Goal: Task Accomplishment & Management: Manage account settings

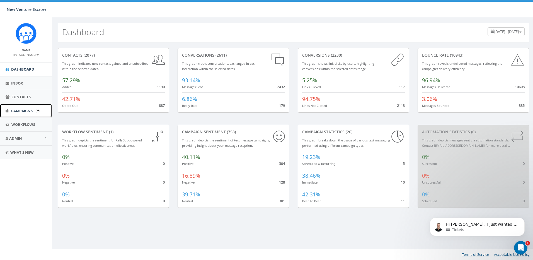
click at [21, 111] on span "Campaigns" at bounding box center [21, 110] width 21 height 5
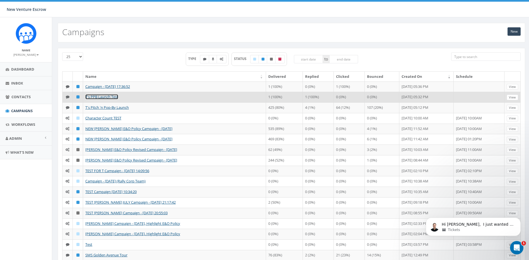
click at [113, 98] on link "T's PPB Launch Test" at bounding box center [101, 96] width 33 height 5
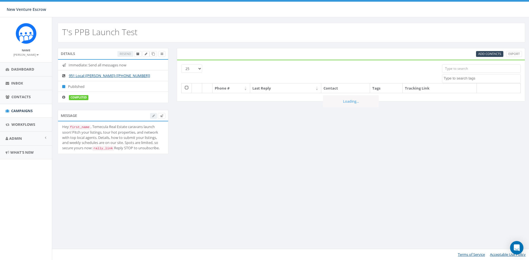
select select
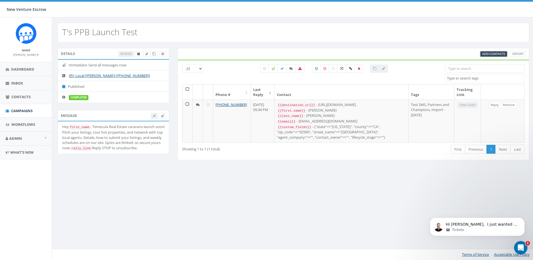
click at [487, 53] on span "Add Contacts" at bounding box center [494, 54] width 23 height 4
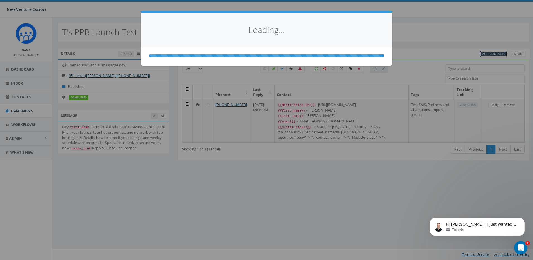
select select
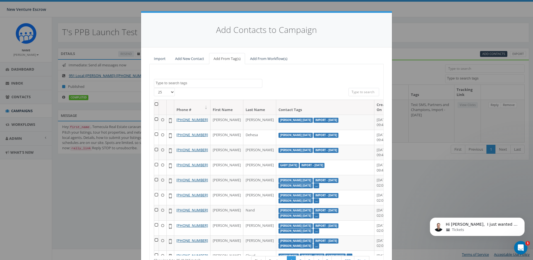
click at [417, 79] on div "Add Contacts to Campaign Import Add New Contact Add From Tag(s) Add From Workfl…" at bounding box center [266, 130] width 533 height 260
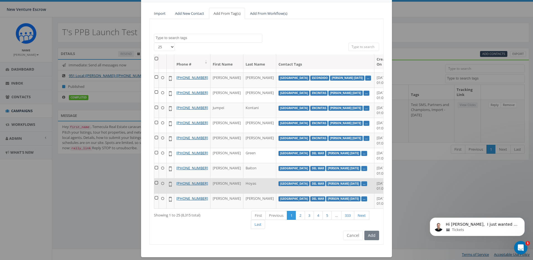
scroll to position [51, 0]
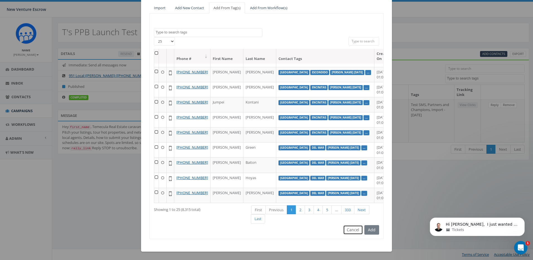
click at [348, 226] on button "Cancel" at bounding box center [353, 229] width 20 height 9
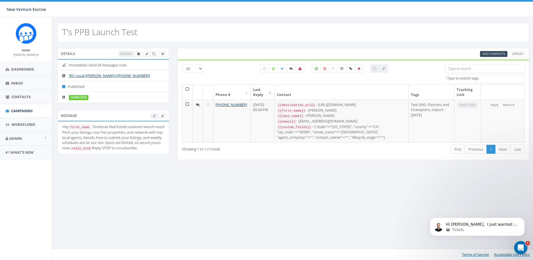
click at [131, 54] on div "Resend" at bounding box center [142, 54] width 48 height 6
drag, startPoint x: 139, startPoint y: 34, endPoint x: 63, endPoint y: 33, distance: 76.2
click at [63, 33] on div "T's PPB Launch Test" at bounding box center [294, 33] width 472 height 20
drag, startPoint x: 63, startPoint y: 33, endPoint x: 92, endPoint y: 38, distance: 29.7
click at [92, 38] on div "T's PPB Launch Test" at bounding box center [294, 33] width 472 height 20
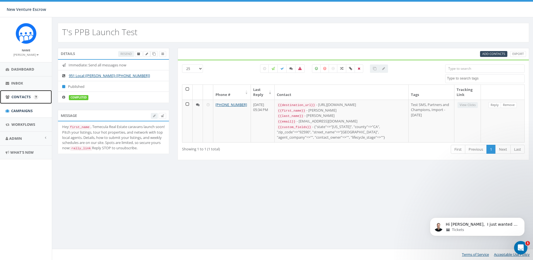
click at [18, 96] on span "Contacts" at bounding box center [20, 96] width 19 height 5
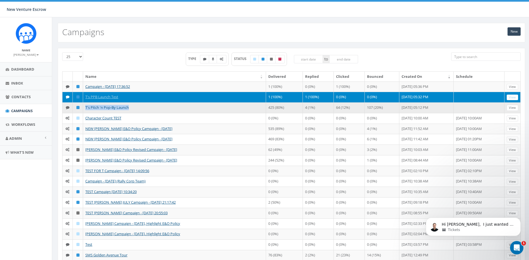
drag, startPoint x: 129, startPoint y: 107, endPoint x: 86, endPoint y: 108, distance: 43.0
click at [86, 108] on td "T's Pitch 'n Pop-By Launch" at bounding box center [174, 107] width 183 height 11
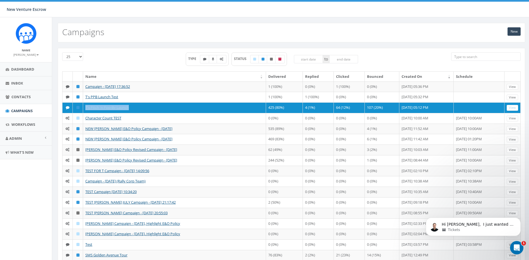
copy link "T's Pitch 'n Pop-By Launch"
click at [511, 31] on link "New" at bounding box center [514, 31] width 13 height 8
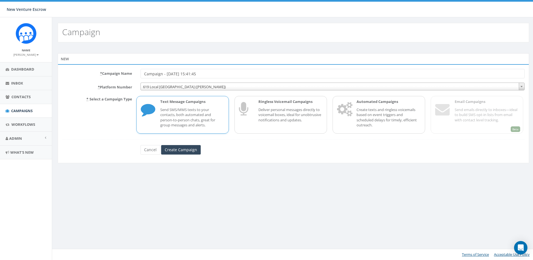
drag, startPoint x: 171, startPoint y: 76, endPoint x: 108, endPoint y: 76, distance: 63.3
click at [109, 76] on div "* Campaign Name Campaign - 08/14/2025, 15:41:45" at bounding box center [293, 73] width 471 height 9
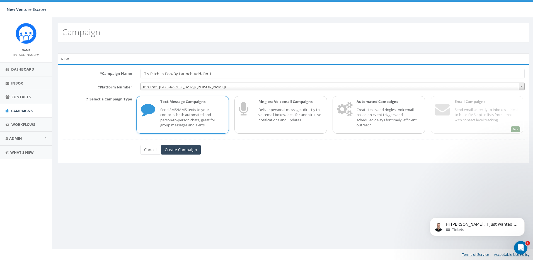
click at [193, 76] on input "T's Pitch 'n Pop-By Launch Add-On 1" at bounding box center [333, 73] width 384 height 9
type input "T's Pitch 'n Pop-By Launch - Add-On 1"
click at [243, 186] on div "Campaign New * Campaign Name T's Pitch 'n Pop-By Launch - Add-On 1 * Platform N…" at bounding box center [293, 138] width 483 height 243
click at [190, 111] on p "Send SMS/MMS texts to your contacts, both automated and person-to-person chats,…" at bounding box center [192, 117] width 64 height 21
click at [199, 93] on form "* Campaign Name T's Pitch 'n Pop-By Launch - Add-On 1 * Platform Number 619 Loc…" at bounding box center [293, 112] width 463 height 86
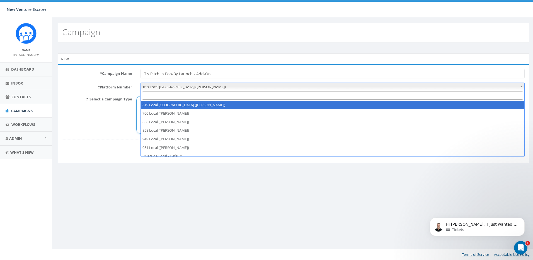
click at [201, 88] on span "619 Local San Diego (Tania Marks)" at bounding box center [333, 87] width 384 height 8
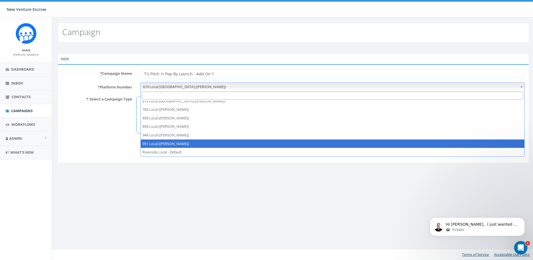
scroll to position [12, 0]
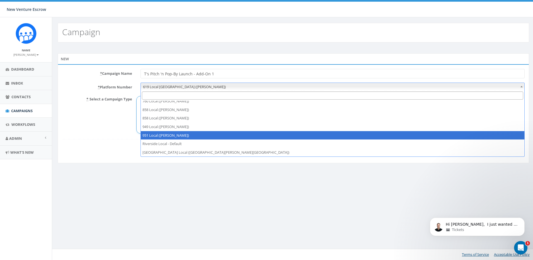
select select "7399274"
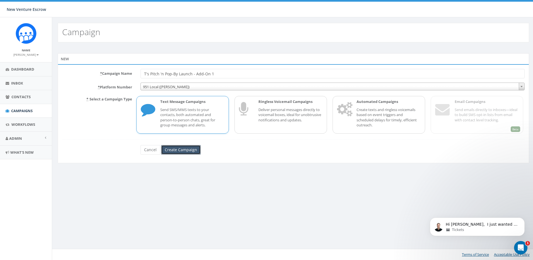
click at [188, 150] on input "Create Campaign" at bounding box center [181, 149] width 40 height 9
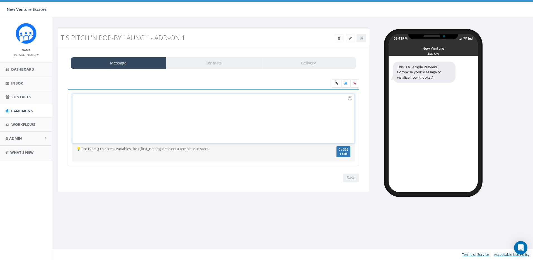
click at [181, 105] on div at bounding box center [214, 118] width 282 height 49
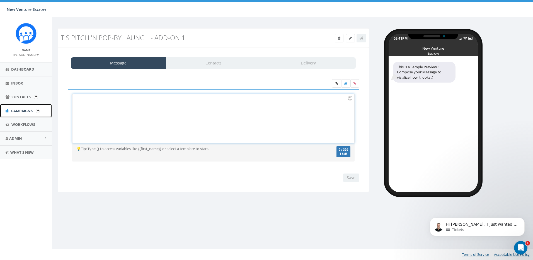
click at [23, 105] on link "Campaigns" at bounding box center [26, 111] width 52 height 14
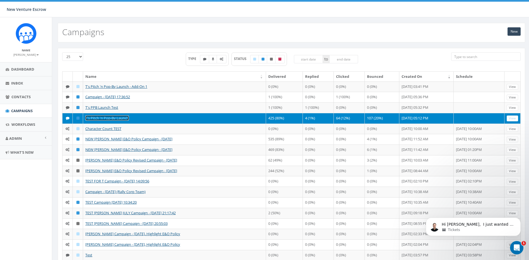
click at [117, 117] on link "T's Pitch 'n Pop-By Launch" at bounding box center [107, 117] width 44 height 5
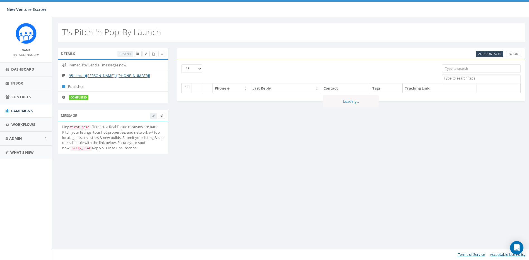
select select
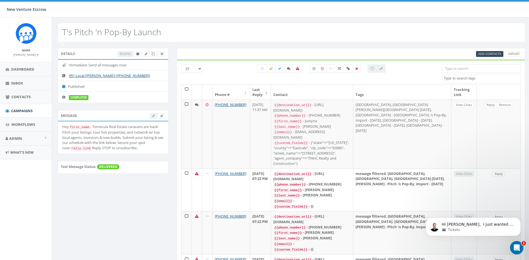
drag, startPoint x: 114, startPoint y: 159, endPoint x: 62, endPoint y: 127, distance: 61.2
click at [62, 127] on li "Hey first_name , Temecula Real Estate caravans are back! Pitch your listings, t…" at bounding box center [113, 137] width 110 height 32
copy div "Hey first_name , Temecula Real Estate caravans are back! Pitch your listings, t…"
click at [91, 151] on div "Hey first_name , Temecula Real Estate caravans are back! Pitch your listings, t…" at bounding box center [113, 137] width 102 height 27
drag, startPoint x: 116, startPoint y: 160, endPoint x: 62, endPoint y: 129, distance: 62.2
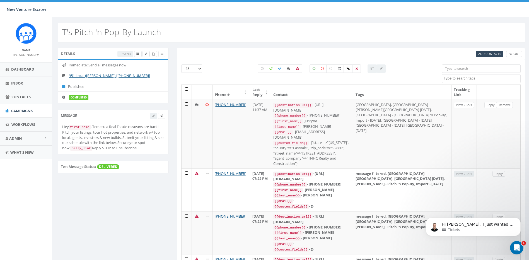
click at [62, 129] on li "Hey first_name , Temecula Real Estate caravans are back! Pitch your listings, t…" at bounding box center [113, 137] width 110 height 32
copy div "Hey first_name , Temecula Real Estate caravans are back! Pitch your listings, t…"
click at [291, 69] on label at bounding box center [288, 68] width 9 height 8
checkbox input "true"
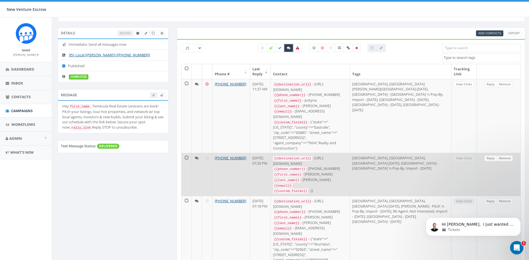
scroll to position [61, 0]
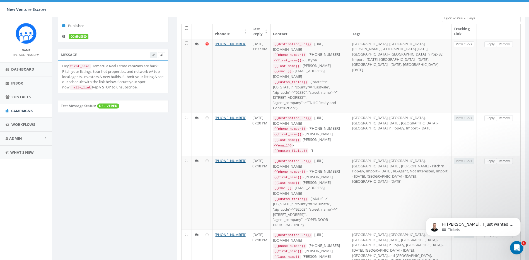
click at [514, 247] on icon "Open Intercom Messenger" at bounding box center [516, 247] width 9 height 9
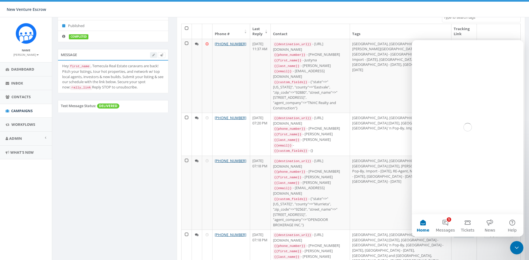
scroll to position [0, 0]
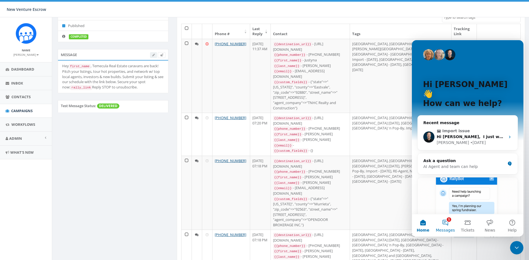
click at [447, 225] on button "1 Messages" at bounding box center [445, 225] width 22 height 22
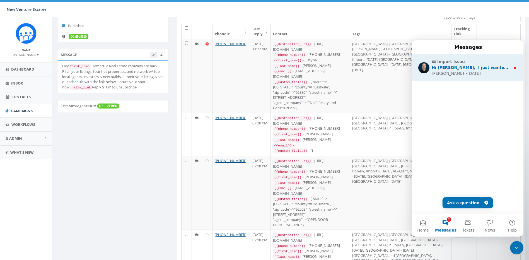
click at [476, 65] on div "Hi Tamarra, ​ I just wanted to let you know that the import bug has been fixed.…" at bounding box center [471, 68] width 79 height 6
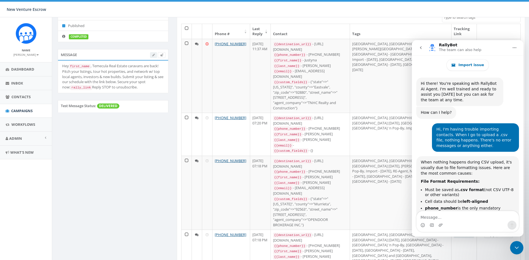
scroll to position [22, 0]
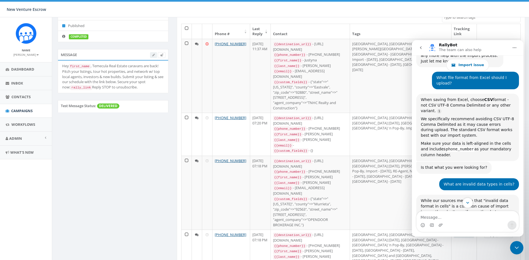
click at [467, 201] on icon "Scroll to bottom" at bounding box center [467, 202] width 5 height 5
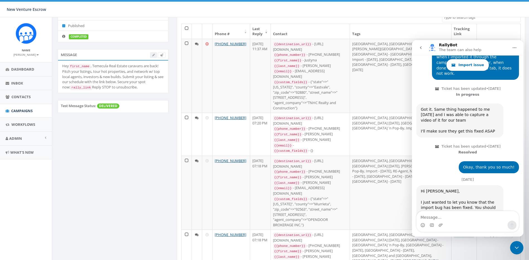
scroll to position [1085, 0]
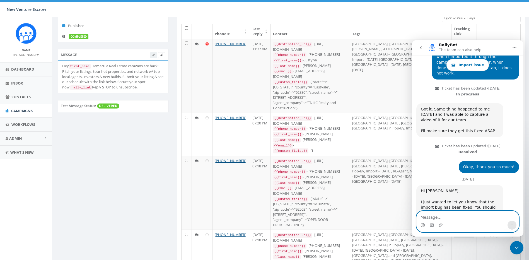
click at [452, 219] on textarea "Message…" at bounding box center [468, 215] width 102 height 9
type textarea "Thank you James! You have a great day too."
click at [509, 223] on button "Send a message…" at bounding box center [512, 225] width 9 height 9
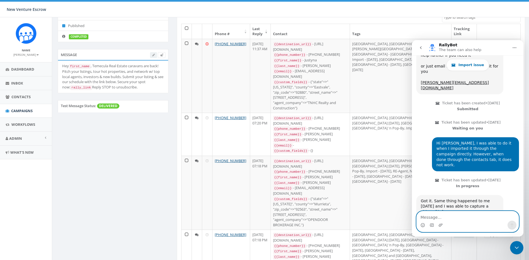
scroll to position [969, 0]
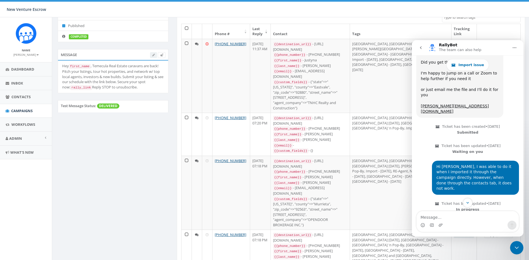
click at [420, 49] on icon "go back" at bounding box center [421, 47] width 4 height 4
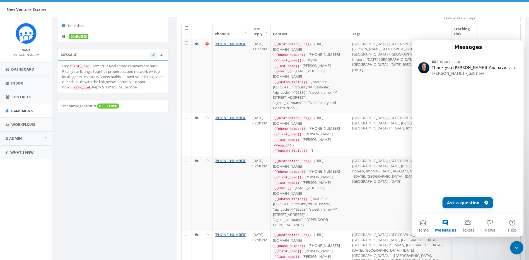
scroll to position [0, 0]
click at [448, 230] on span "Messages" at bounding box center [445, 230] width 21 height 4
click at [429, 244] on div "25 50 100 All 0 contact(s) on current page All 532 contact(s) filtered 2024/11/…" at bounding box center [351, 157] width 349 height 317
click at [443, 224] on button "Messages" at bounding box center [445, 225] width 22 height 22
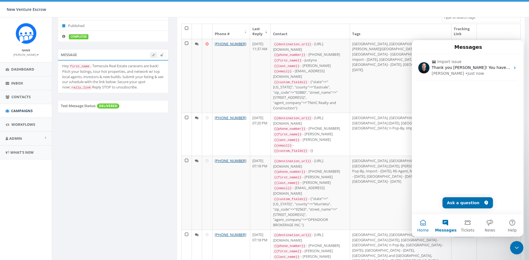
click at [421, 228] on span "Home" at bounding box center [422, 230] width 11 height 4
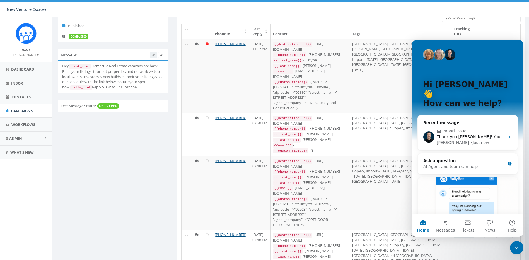
click at [521, 247] on div "Close Intercom Messenger" at bounding box center [516, 247] width 13 height 13
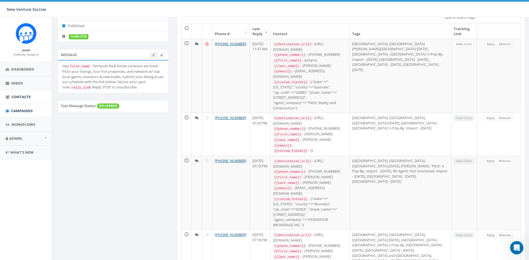
click at [26, 96] on span "Contacts" at bounding box center [20, 96] width 19 height 5
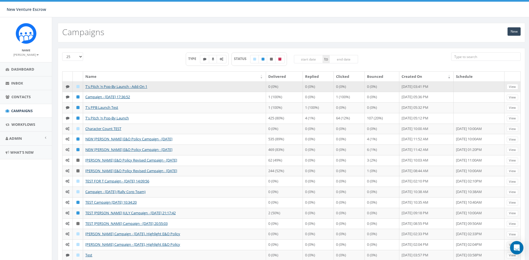
click at [134, 90] on td "T's Pitch 'n Pop-By Launch - Add-On 1" at bounding box center [174, 86] width 183 height 11
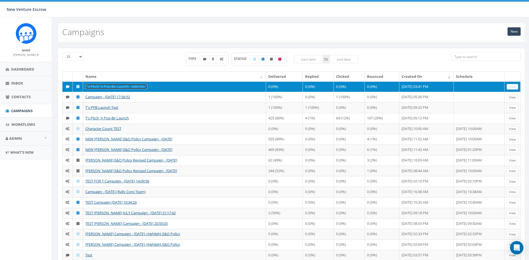
click at [134, 88] on link "T's Pitch 'n Pop-By Launch - Add-On 1" at bounding box center [116, 86] width 62 height 5
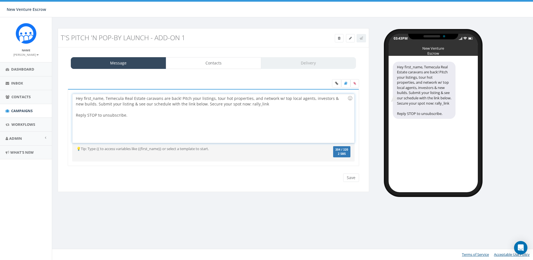
click at [238, 105] on div "Hey first_name, Temecula Real Estate caravans are back! Pitch your listings, to…" at bounding box center [214, 118] width 282 height 49
drag, startPoint x: 257, startPoint y: 102, endPoint x: 237, endPoint y: 106, distance: 20.5
click at [237, 106] on div "Hey first_name, Temecula Real Estate caravans are back! Pitch your listings, to…" at bounding box center [214, 118] width 282 height 49
click at [85, 100] on div "Hey first_name, Temecula Real Estate caravans are back! Pitch your listings, to…" at bounding box center [214, 118] width 282 height 49
click at [84, 100] on div "Hey first_name, Temecula Real Estate caravans are back! Pitch your listings, to…" at bounding box center [214, 118] width 282 height 49
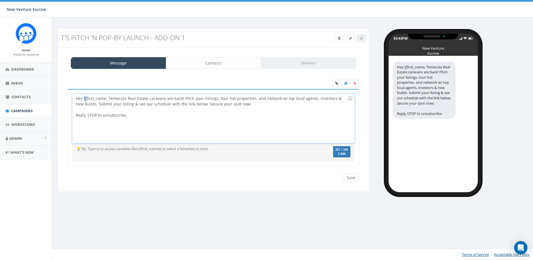
click at [84, 100] on div "Hey [[first_name, Temecula Real Estate caravans are back! Pitch your listings, …" at bounding box center [214, 118] width 282 height 49
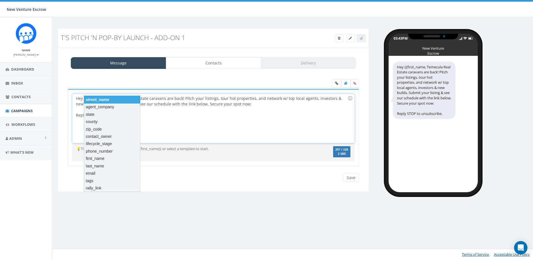
click at [105, 100] on div "street_name" at bounding box center [112, 100] width 56 height 8
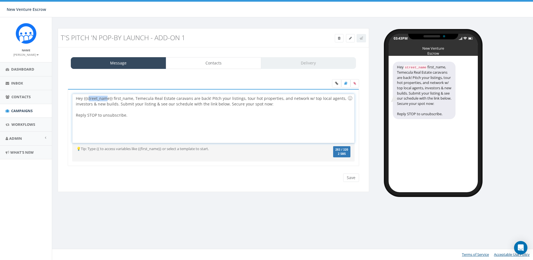
drag, startPoint x: 108, startPoint y: 99, endPoint x: 89, endPoint y: 100, distance: 19.5
click at [89, 100] on div "Hey {{street_name}} first_name, Temecula Real Estate caravans are back! Pitch y…" at bounding box center [214, 118] width 282 height 49
drag, startPoint x: 109, startPoint y: 99, endPoint x: 87, endPoint y: 100, distance: 22.0
click at [87, 100] on div "Hey {{street_name}} first_name, Temecula Real Estate caravans are back! Pitch y…" at bounding box center [214, 118] width 282 height 49
click at [105, 100] on div "first_name" at bounding box center [113, 100] width 56 height 8
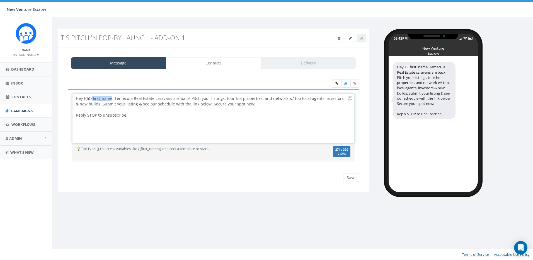
drag, startPoint x: 112, startPoint y: 98, endPoint x: 92, endPoint y: 98, distance: 19.2
click at [92, 98] on div "Hey {{fi}} first_name, Temecula Real Estate caravans are back! Pitch your listi…" at bounding box center [214, 118] width 282 height 49
click at [88, 97] on div "Hey {{fi}}, Temecula Real Estate caravans are back! Pitch your listings, tour h…" at bounding box center [214, 118] width 282 height 49
click at [87, 98] on div "Hey {{fi}}, Temecula Real Estate caravans are back! Pitch your listings, tour h…" at bounding box center [214, 118] width 282 height 49
click at [102, 100] on div "first_name" at bounding box center [113, 101] width 56 height 8
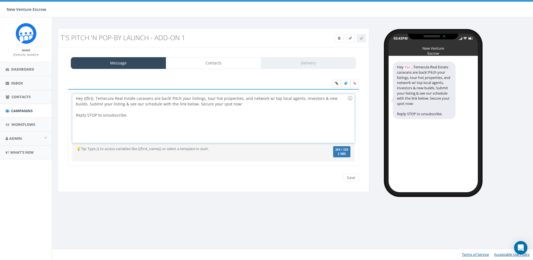
click at [91, 99] on div "Hey {{fir}}, Temecula Real Estate caravans are back! Pitch your listings, tour …" at bounding box center [214, 118] width 282 height 49
click at [97, 101] on div "first_name" at bounding box center [113, 101] width 56 height 8
click at [94, 98] on div "Hey {{first}}, Temecula Real Estate caravans are back! Pitch your listings, tou…" at bounding box center [214, 118] width 282 height 49
click at [99, 103] on div "first_name" at bounding box center [115, 102] width 56 height 8
click at [160, 114] on div "Hey {{first_name}}, Temecula Real Estate caravans are back! Pitch your listings…" at bounding box center [214, 118] width 282 height 49
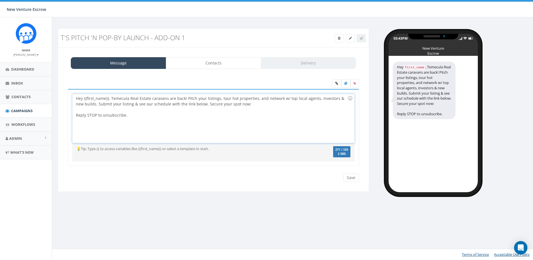
click at [240, 101] on div "Hey {{first_name}}, Temecula Real Estate caravans are back! Pitch your listings…" at bounding box center [214, 118] width 282 height 49
click at [243, 106] on div "Hey {{first_name}}, Temecula Real Estate caravans are back! Pitch your listings…" at bounding box center [214, 118] width 282 height 49
click at [278, 104] on div "Hey {{first_name}}, Temecula Real Estate caravans are back! Pitch your listings…" at bounding box center [214, 118] width 282 height 49
click at [337, 84] on icon at bounding box center [336, 83] width 3 height 3
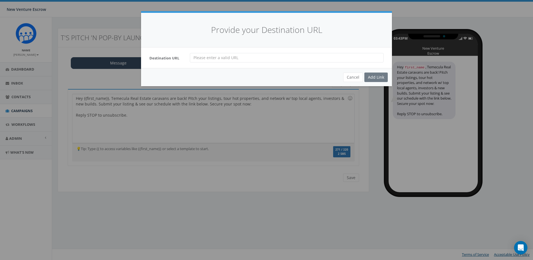
click at [290, 61] on input "url" at bounding box center [287, 57] width 194 height 9
paste input "https://pitchnpopby.com/"
type input "https://pitchnpopby.com/"
click at [377, 76] on div "Add Link" at bounding box center [376, 77] width 23 height 9
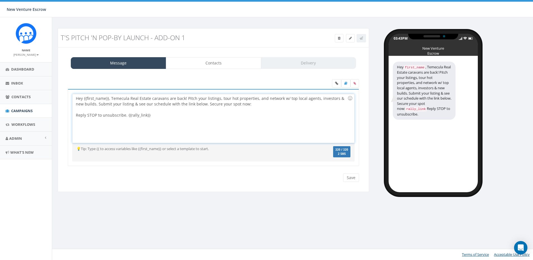
click at [126, 115] on div "Hey {{first_name}}, Temecula Real Estate caravans are back! Pitch your listings…" at bounding box center [214, 118] width 282 height 49
drag, startPoint x: 148, startPoint y: 115, endPoint x: 126, endPoint y: 117, distance: 21.5
click at [126, 117] on div "Hey {{first_name}}, Temecula Real Estate caravans are back! Pitch your listings…" at bounding box center [214, 118] width 282 height 49
click at [254, 107] on div at bounding box center [212, 110] width 272 height 6
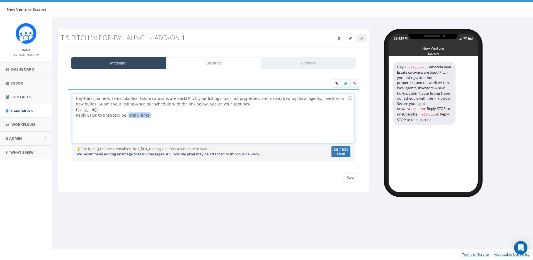
drag, startPoint x: 167, startPoint y: 119, endPoint x: 127, endPoint y: 117, distance: 39.9
click at [127, 117] on div "Hey {{first_name}}, Temecula Real Estate caravans are back! Pitch your listings…" at bounding box center [214, 118] width 282 height 49
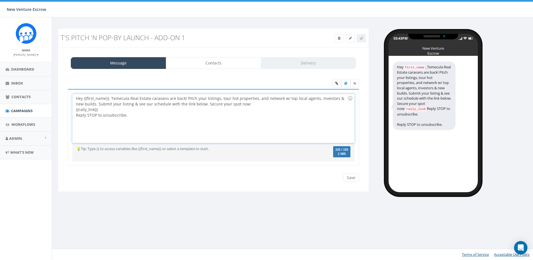
click at [253, 103] on div "Hey {{first_name}}, Temecula Real Estate caravans are back! Pitch your listings…" at bounding box center [214, 118] width 282 height 49
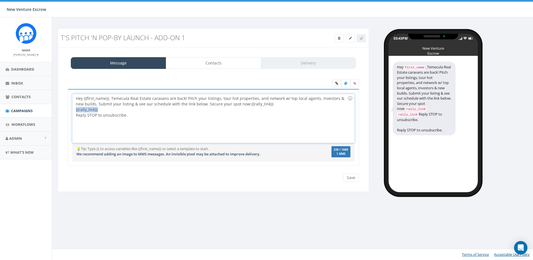
drag, startPoint x: 116, startPoint y: 108, endPoint x: 68, endPoint y: 109, distance: 47.4
click at [68, 109] on div "Hey {{first_name}}, Temecula Real Estate caravans are back! Pitch your listings…" at bounding box center [214, 127] width 292 height 77
click at [124, 110] on div "{{rally_link}} {{rally_link}}" at bounding box center [212, 110] width 272 height 6
drag, startPoint x: 129, startPoint y: 111, endPoint x: 65, endPoint y: 111, distance: 63.9
click at [65, 111] on div "Hey {{first_name}}, Temecula Real Estate caravans are back! Pitch your listings…" at bounding box center [214, 131] width 300 height 84
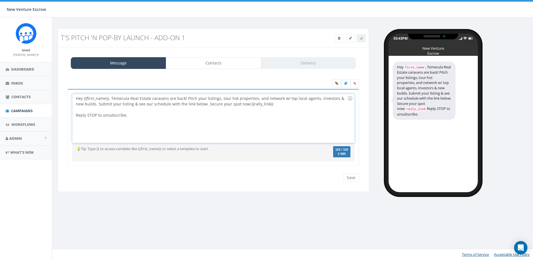
click at [263, 105] on div "Hey {{first_name}}, Temecula Real Estate caravans are back! Pitch your listings…" at bounding box center [214, 118] width 282 height 49
click at [226, 63] on link "Contacts" at bounding box center [213, 63] width 95 height 12
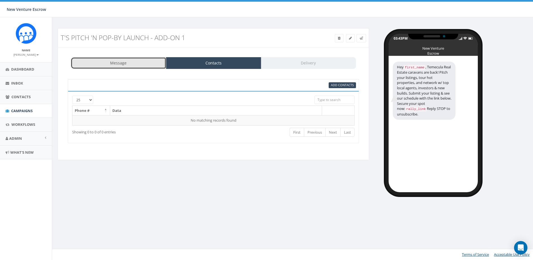
click at [155, 61] on link "Message" at bounding box center [118, 63] width 95 height 12
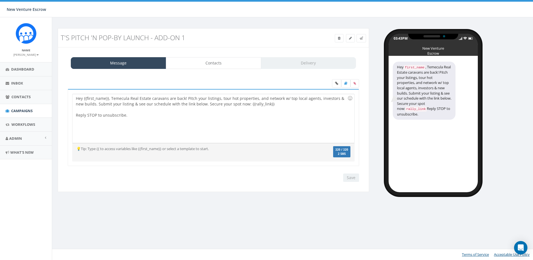
click at [231, 100] on div "Hey {{first_name}}, Temecula Real Estate caravans are back! Pitch your listings…" at bounding box center [214, 118] width 282 height 49
click at [273, 107] on div at bounding box center [212, 110] width 272 height 6
click at [271, 103] on div "Hey {{first_name}}, Temecula Real Estate caravans are back! Pitch your listings…" at bounding box center [214, 118] width 282 height 49
click at [227, 64] on link "Contacts" at bounding box center [213, 63] width 95 height 12
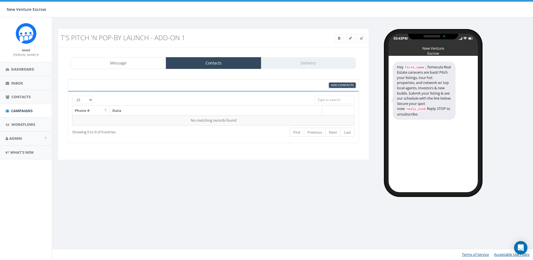
click at [350, 86] on span "Add Contacts" at bounding box center [342, 85] width 23 height 4
select select
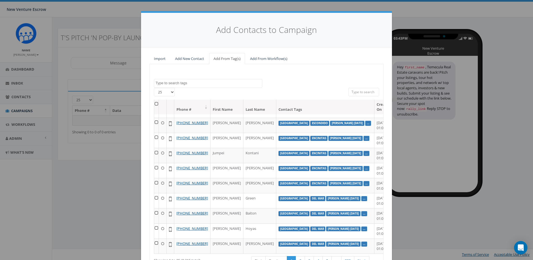
scroll to position [372, 0]
click at [162, 61] on link "Import" at bounding box center [160, 58] width 21 height 11
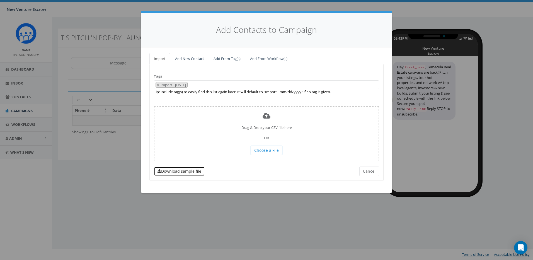
click at [184, 170] on link "Download sample file" at bounding box center [179, 171] width 51 height 9
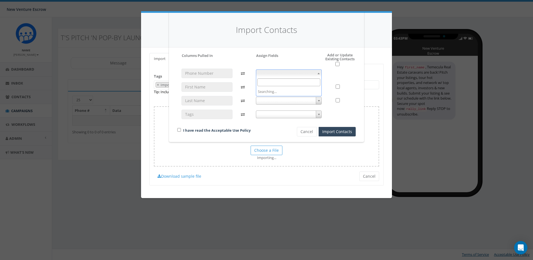
click at [277, 72] on span at bounding box center [289, 73] width 66 height 8
select select "phone_number"
click at [299, 87] on span at bounding box center [289, 87] width 66 height 8
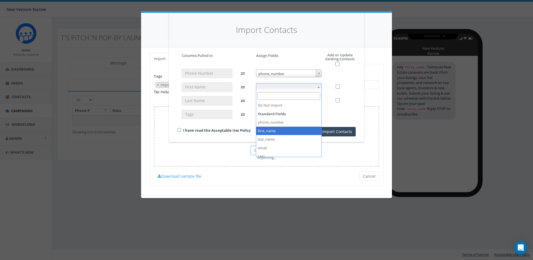
select select "first_name"
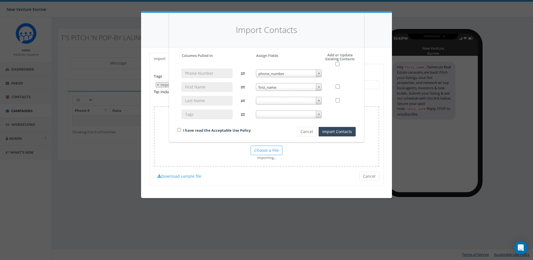
click at [293, 101] on span at bounding box center [289, 101] width 66 height 8
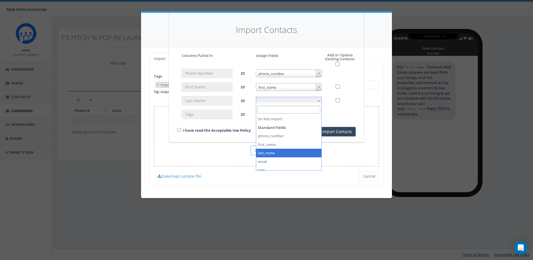
select select "last_name"
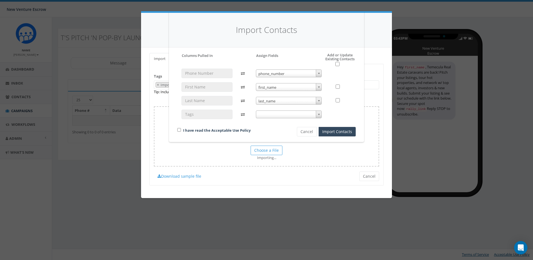
click at [289, 119] on div "phone_number phone_number first_name first_name last_name last_name" at bounding box center [289, 97] width 74 height 56
click at [289, 116] on span at bounding box center [289, 114] width 66 height 8
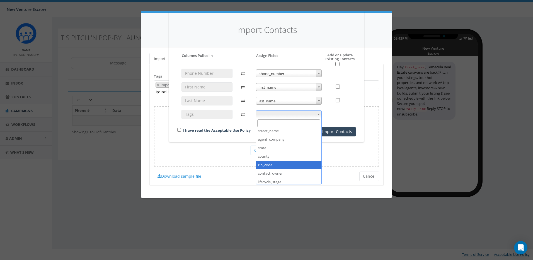
scroll to position [53, 0]
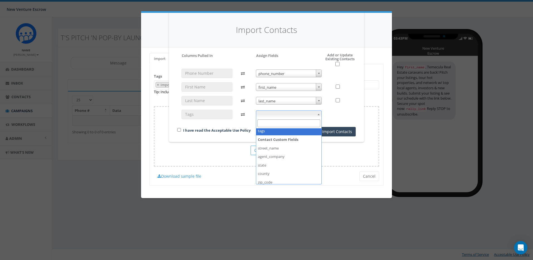
select select "tags"
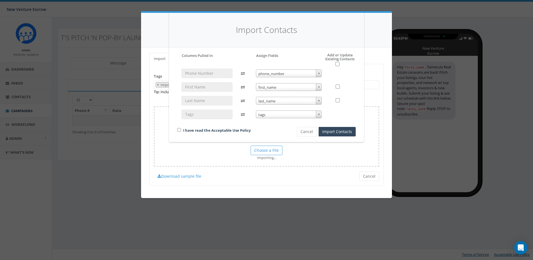
click at [333, 113] on div at bounding box center [340, 114] width 21 height 9
click at [338, 64] on input "checkbox" at bounding box center [338, 64] width 4 height 4
checkbox input "true"
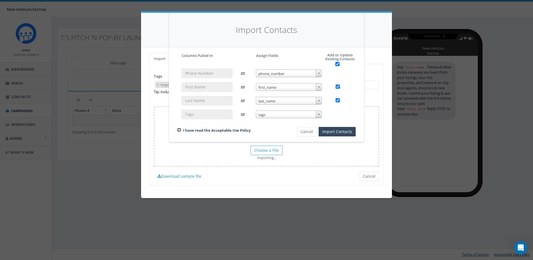
click at [180, 129] on input "checkbox" at bounding box center [179, 130] width 4 height 4
checkbox input "true"
click at [341, 132] on button "Import Contacts" at bounding box center [337, 131] width 37 height 9
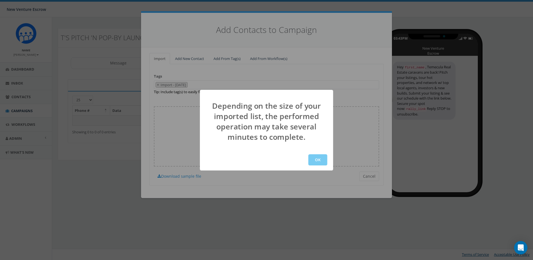
click at [318, 158] on button "OK" at bounding box center [318, 159] width 19 height 11
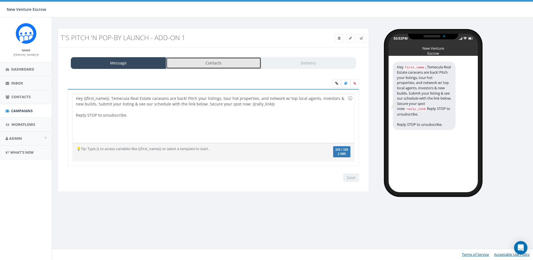
click at [221, 66] on link "Contacts" at bounding box center [213, 63] width 95 height 12
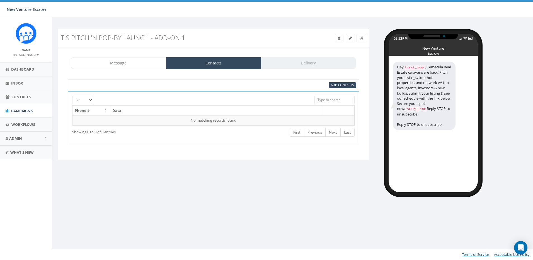
click at [157, 70] on div "Message Contacts Delivery Hey {{first_name}}, Temecula Real Estate caravans are…" at bounding box center [214, 103] width 312 height 113
click at [155, 67] on link "Message" at bounding box center [118, 63] width 95 height 12
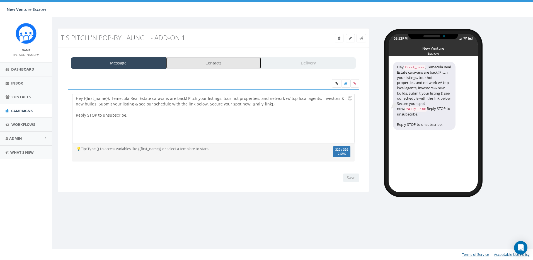
click at [209, 64] on link "Contacts" at bounding box center [213, 63] width 95 height 12
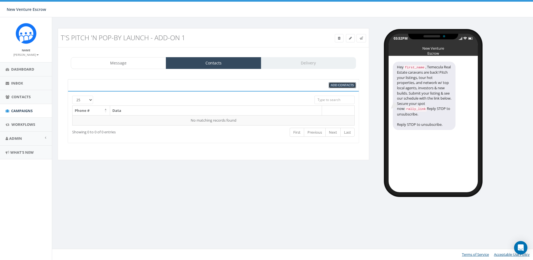
click at [346, 86] on span "Add Contacts" at bounding box center [342, 85] width 23 height 4
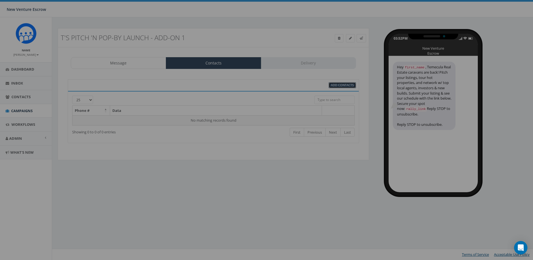
select select
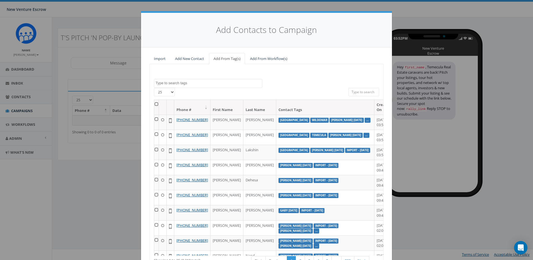
click at [203, 81] on textarea "Search" at bounding box center [209, 83] width 107 height 5
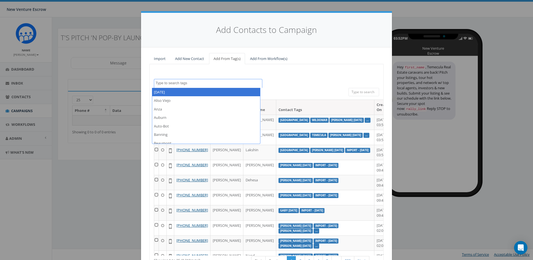
click at [298, 82] on div "2024/11/12 Aliso Viejo Anza Auburn Auto-Bot Banning Beaumont Becky Tester Bloom…" at bounding box center [267, 83] width 234 height 9
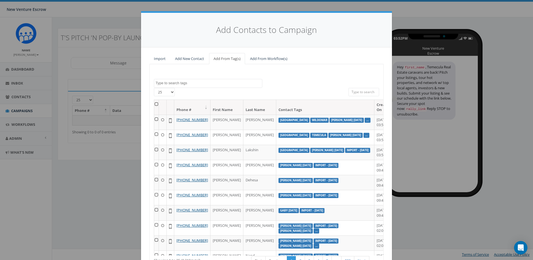
click at [213, 86] on span at bounding box center [208, 83] width 109 height 9
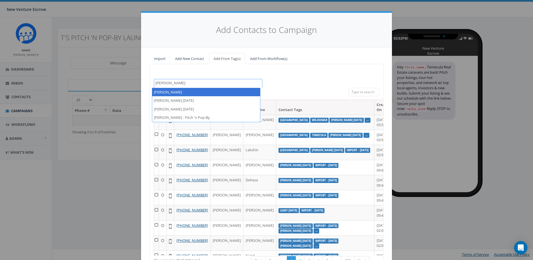
type textarea "Tamarra"
select select "Tamarra"
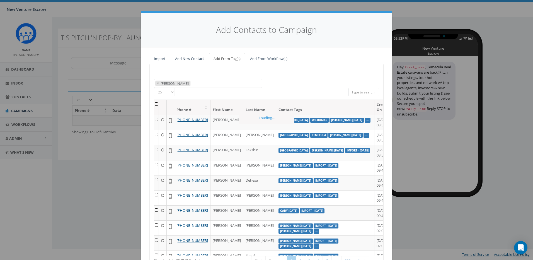
scroll to position [1632, 0]
click at [214, 95] on div "All 0 contact(s) on current page All 8318 contact(s) filtered" at bounding box center [267, 94] width 156 height 12
click at [200, 85] on span "× Tamarra" at bounding box center [208, 83] width 109 height 9
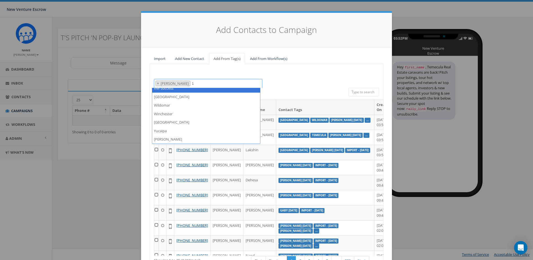
scroll to position [0, 0]
type textarea "14"
click at [157, 82] on span "×" at bounding box center [158, 83] width 2 height 5
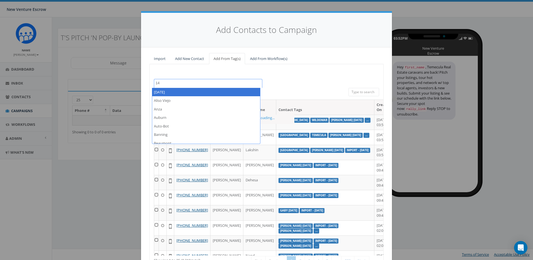
select select
click at [171, 86] on span at bounding box center [208, 83] width 109 height 9
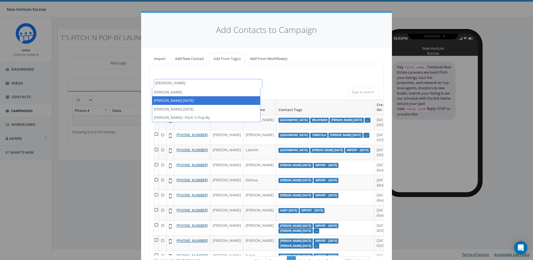
type textarea "tamarra"
select select "[PERSON_NAME] [DATE]"
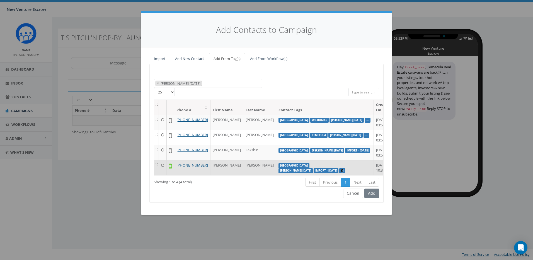
click at [344, 172] on link "..." at bounding box center [342, 171] width 3 height 4
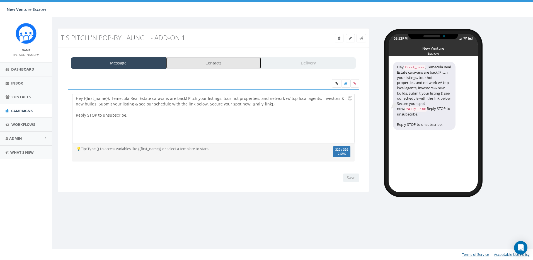
click at [196, 61] on link "Contacts" at bounding box center [213, 63] width 95 height 12
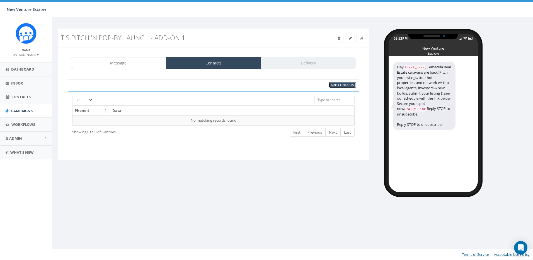
click at [333, 85] on span "Add Contacts" at bounding box center [342, 85] width 23 height 4
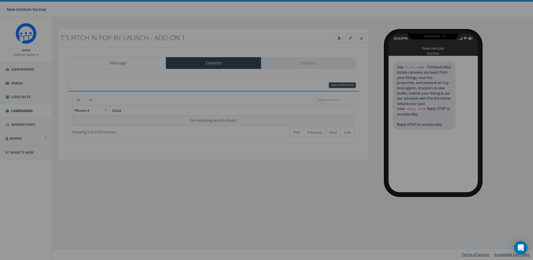
select select
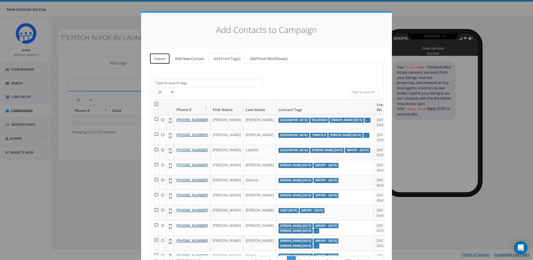
click at [165, 57] on link "Import" at bounding box center [160, 58] width 21 height 11
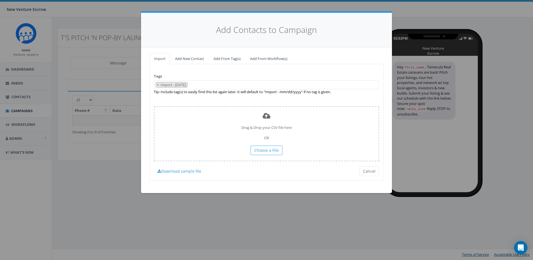
click at [207, 84] on span "× Import - [DATE]" at bounding box center [266, 84] width 225 height 9
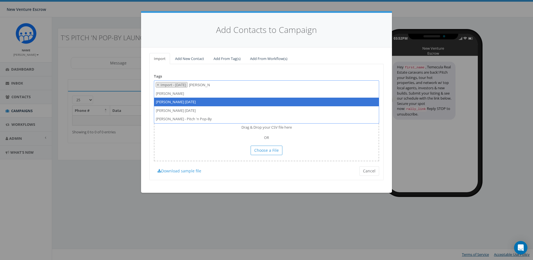
type textarea "[PERSON_NAME]"
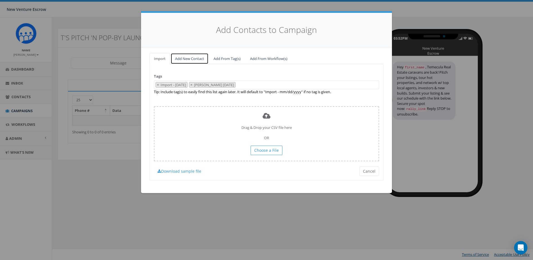
click at [192, 60] on link "Add New Contact" at bounding box center [190, 58] width 38 height 11
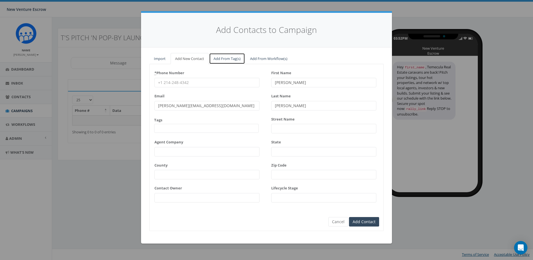
click at [214, 61] on link "Add From Tag(s)" at bounding box center [227, 58] width 36 height 11
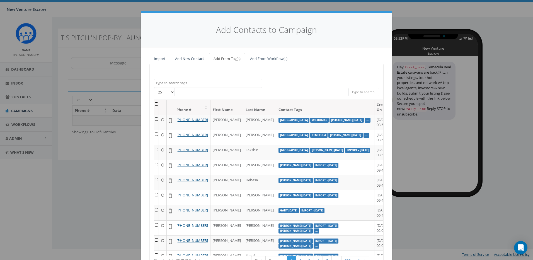
click at [184, 83] on textarea "Search" at bounding box center [209, 83] width 107 height 5
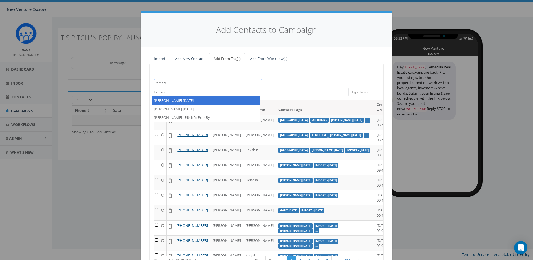
type textarea "tamarr"
select select "[PERSON_NAME] [DATE]"
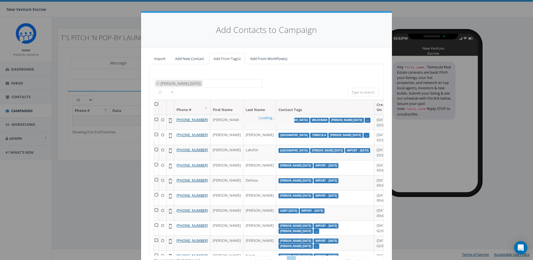
scroll to position [1516, 0]
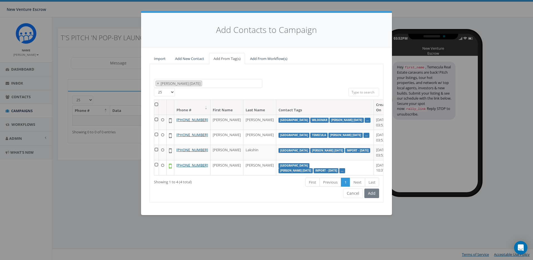
click at [158, 104] on th at bounding box center [156, 107] width 5 height 15
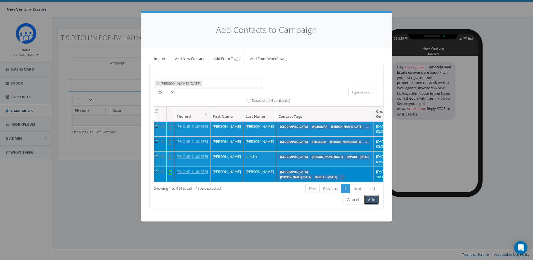
click at [372, 204] on button "Add" at bounding box center [372, 199] width 15 height 9
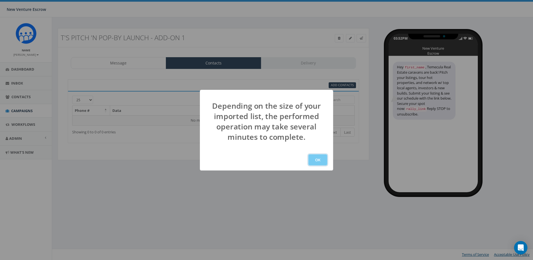
click at [318, 158] on button "OK" at bounding box center [318, 159] width 19 height 11
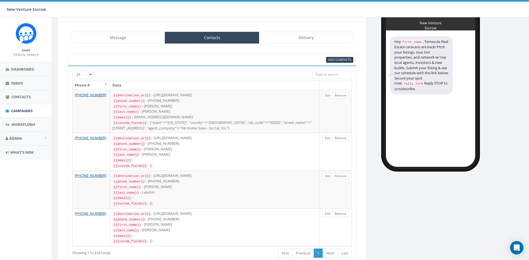
scroll to position [28, 0]
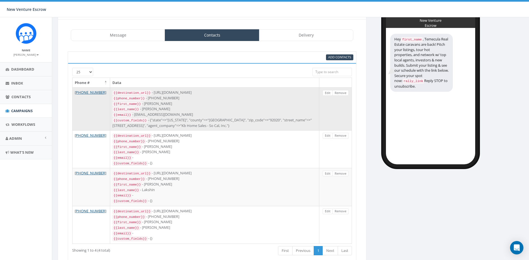
click at [300, 98] on div "{{phone_number}} - [PHONE_NUMBER]" at bounding box center [214, 98] width 204 height 6
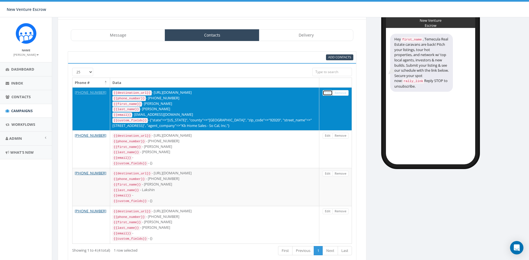
click at [325, 95] on link "Edit" at bounding box center [328, 93] width 10 height 6
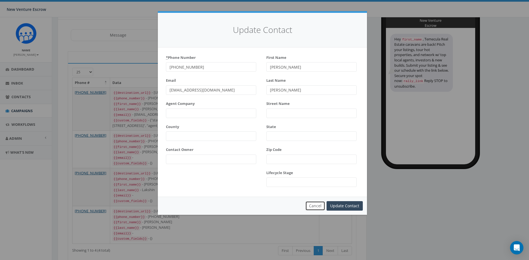
click at [317, 205] on button "Cancel" at bounding box center [315, 205] width 20 height 9
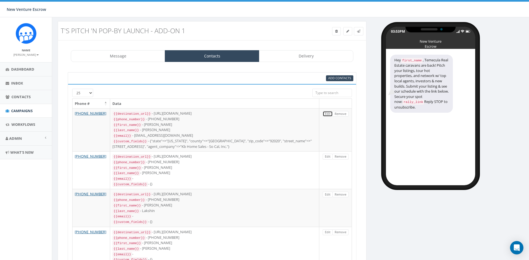
scroll to position [0, 0]
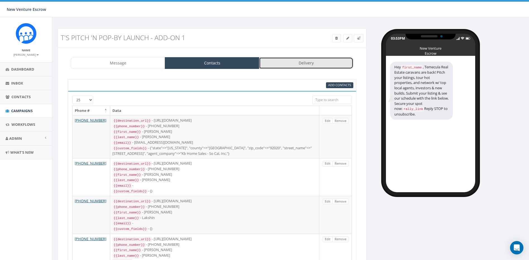
click at [292, 66] on link "Delivery" at bounding box center [306, 63] width 94 height 12
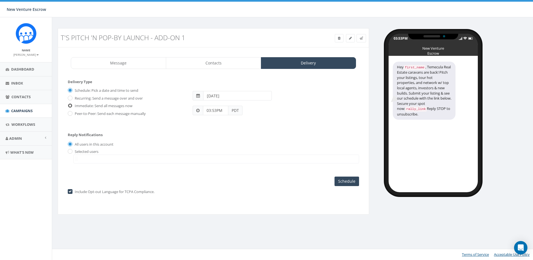
click at [69, 104] on input "Immediate: Send all messages now" at bounding box center [70, 106] width 4 height 4
radio input "true"
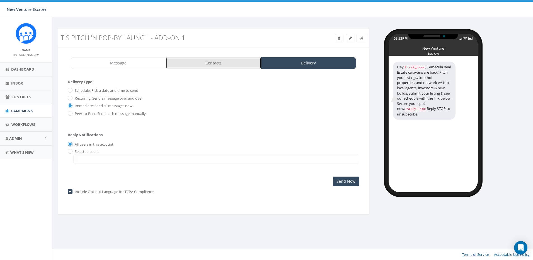
click at [215, 66] on link "Contacts" at bounding box center [213, 63] width 95 height 12
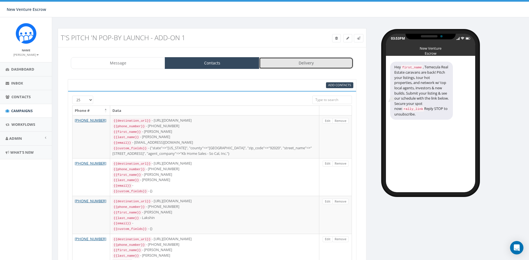
click at [306, 66] on link "Delivery" at bounding box center [306, 63] width 94 height 12
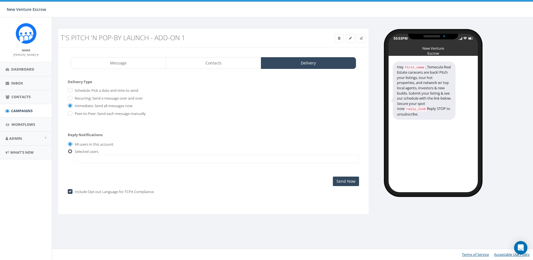
click at [71, 151] on input "radio" at bounding box center [70, 152] width 4 height 4
radio input "true"
click at [100, 162] on span at bounding box center [216, 159] width 286 height 9
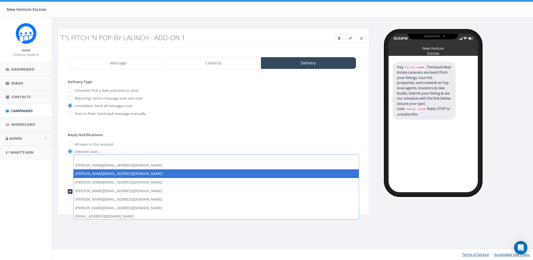
scroll to position [81, 0]
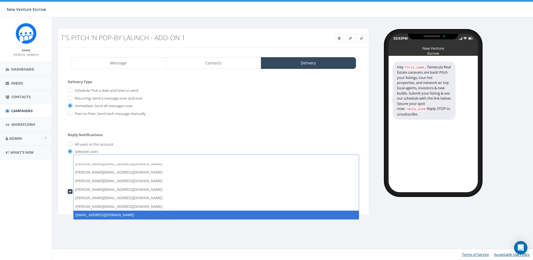
select select "1718"
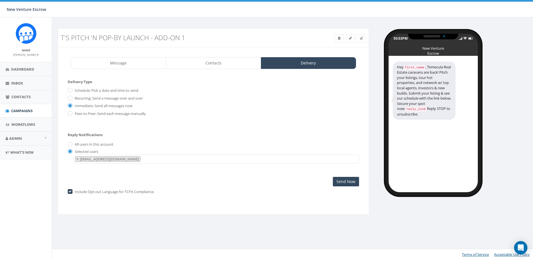
click at [200, 178] on div "Delivery Type Schedule: Pick a date and time to send Recurring: Send a message …" at bounding box center [214, 132] width 292 height 107
click at [350, 179] on input "Send Now" at bounding box center [346, 181] width 26 height 9
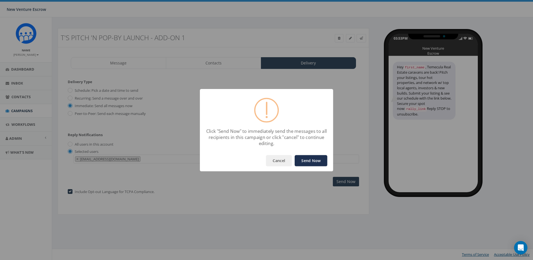
click at [307, 162] on button "Send Now" at bounding box center [311, 160] width 33 height 11
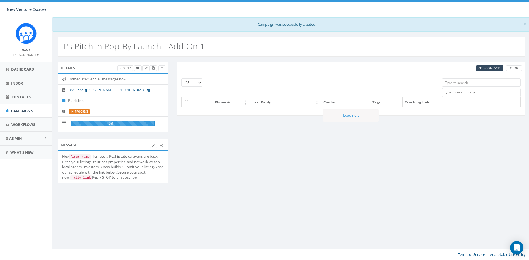
select select
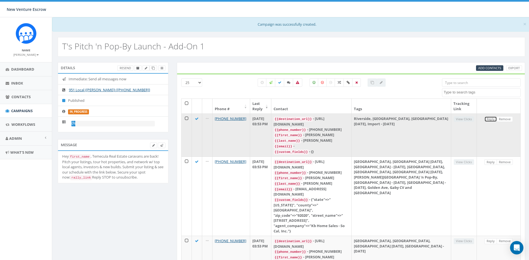
click at [492, 118] on link "Reply" at bounding box center [491, 119] width 13 height 6
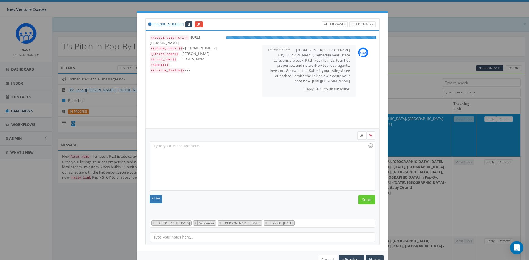
scroll to position [17, 0]
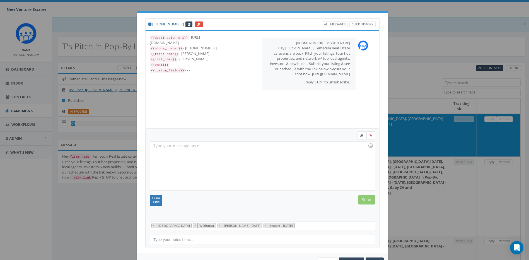
click at [396, 71] on div "[PHONE_NUMBER] All Messages Click History {{destination_url}} - [URL][DOMAIN_NA…" at bounding box center [264, 130] width 529 height 260
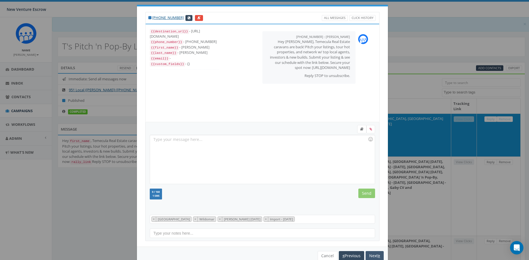
scroll to position [20, 0]
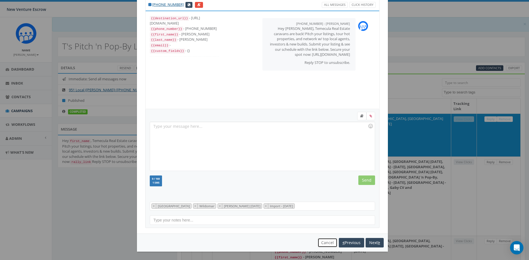
click at [325, 244] on button "Cancel" at bounding box center [328, 242] width 20 height 9
